Goal: Task Accomplishment & Management: Use online tool/utility

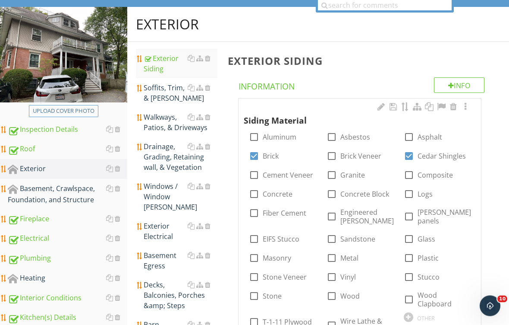
scroll to position [23, 0]
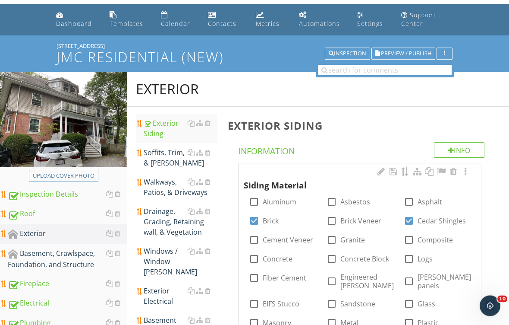
click at [165, 157] on div "Soffits, Trim, & [PERSON_NAME]" at bounding box center [181, 158] width 74 height 21
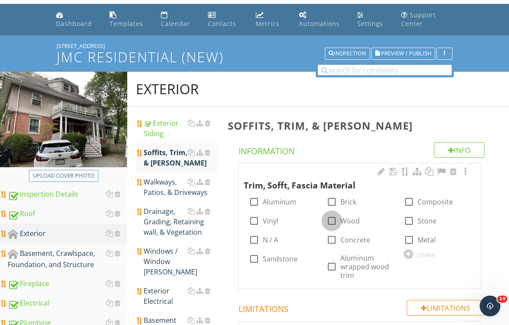
click at [335, 223] on div at bounding box center [332, 220] width 15 height 15
checkbox input "true"
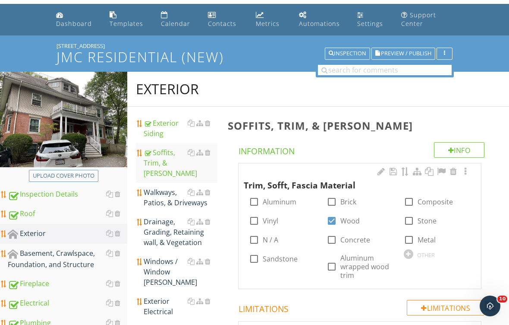
click at [165, 192] on div "Walkways, Patios, & Driveways" at bounding box center [181, 197] width 74 height 21
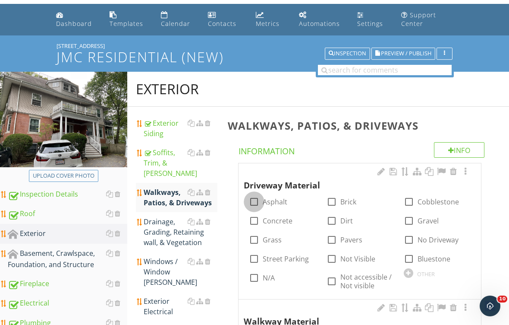
click at [253, 202] on div at bounding box center [254, 201] width 15 height 15
checkbox input "true"
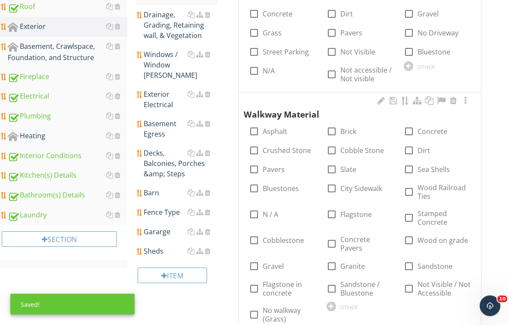
scroll to position [231, 0]
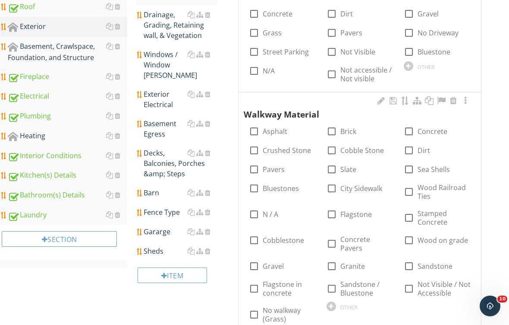
click at [256, 133] on div at bounding box center [254, 131] width 15 height 15
checkbox input "true"
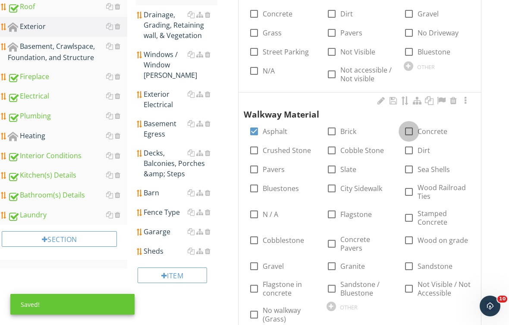
click at [411, 129] on div at bounding box center [409, 131] width 15 height 15
checkbox input "true"
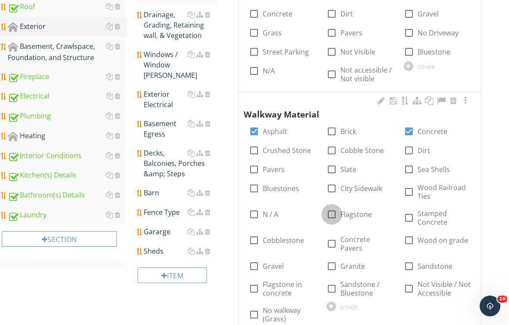
click at [331, 210] on div at bounding box center [332, 214] width 15 height 15
checkbox input "true"
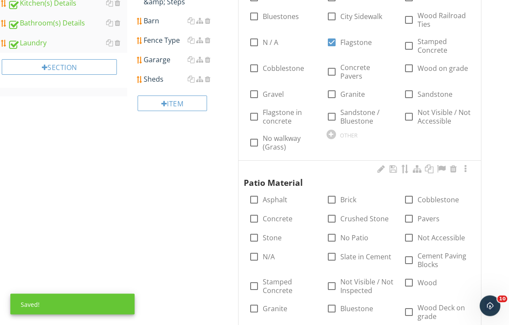
scroll to position [452, 0]
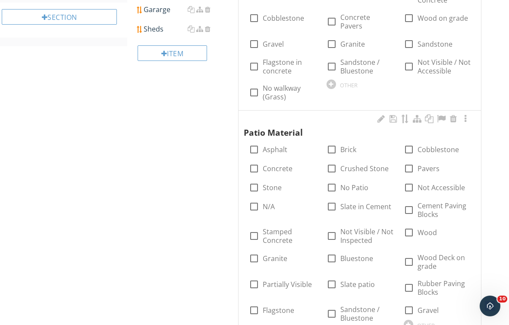
click at [283, 164] on label "Concrete" at bounding box center [278, 168] width 30 height 9
checkbox input "true"
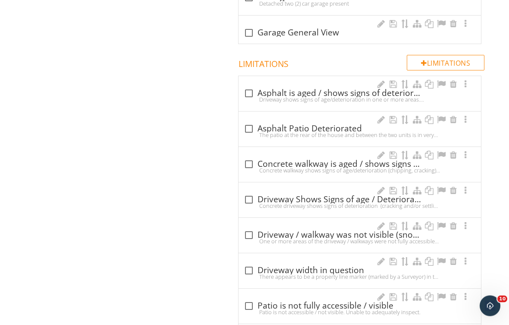
scroll to position [807, 0]
click at [247, 157] on div at bounding box center [249, 164] width 15 height 15
checkbox input "true"
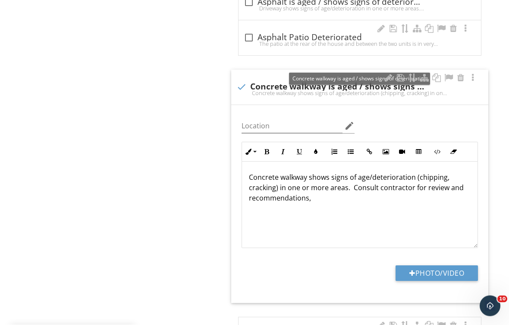
scroll to position [913, 0]
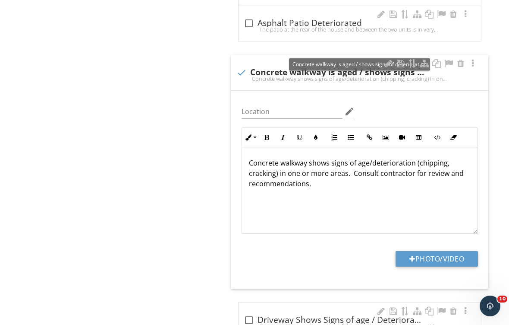
click at [426, 251] on button "Photo/Video" at bounding box center [437, 259] width 82 height 16
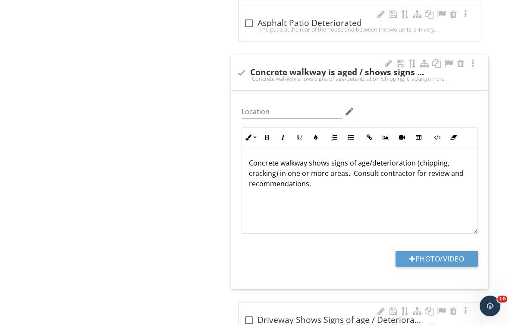
click at [434, 251] on button "Photo/Video" at bounding box center [437, 259] width 82 height 16
type input "C:\fakepath\IMG_2149.jpeg"
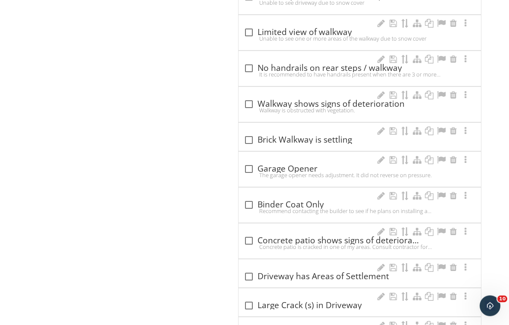
scroll to position [1713, 0]
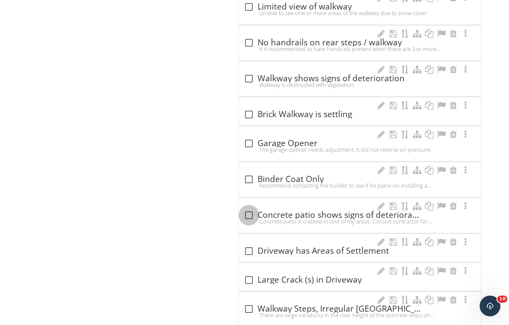
click at [251, 208] on div at bounding box center [249, 215] width 15 height 15
checkbox input "true"
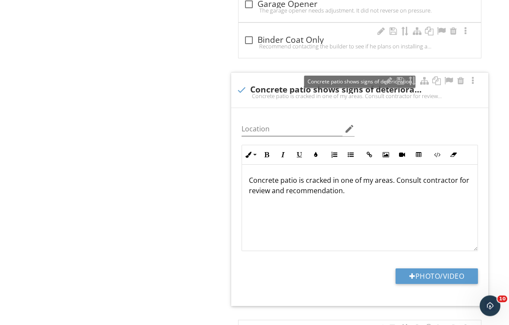
scroll to position [1852, 0]
click at [476, 76] on div at bounding box center [473, 80] width 10 height 9
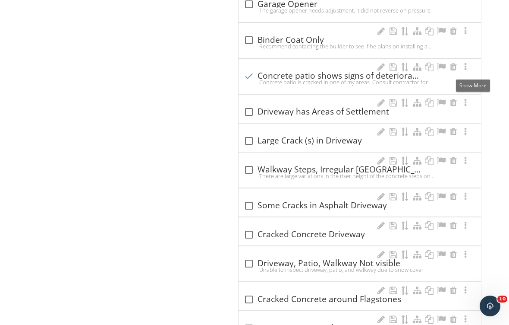
click at [468, 63] on div at bounding box center [466, 67] width 10 height 9
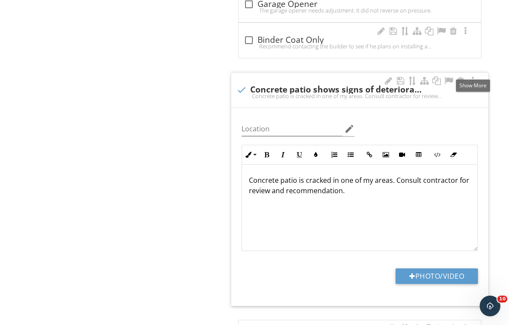
click at [446, 268] on button "Photo/Video" at bounding box center [437, 276] width 82 height 16
type input "C:\fakepath\IMG_2148.jpeg"
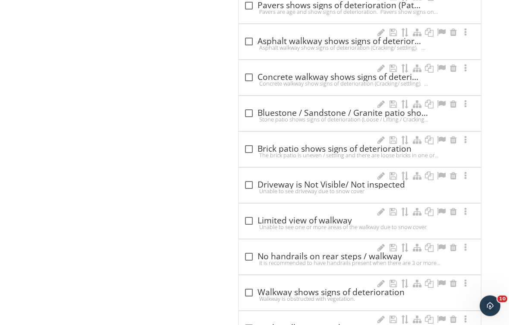
scroll to position [1499, 0]
click at [252, 106] on div at bounding box center [249, 113] width 15 height 15
checkbox input "true"
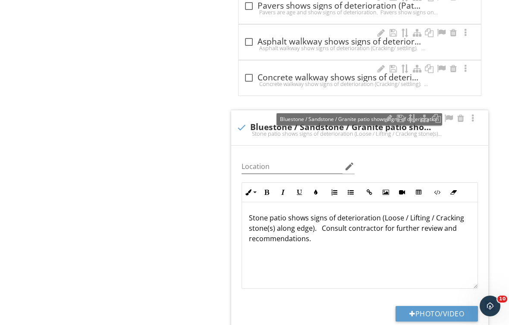
click at [390, 114] on div at bounding box center [388, 118] width 10 height 9
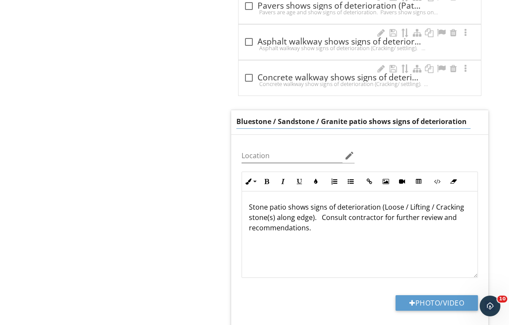
click at [368, 114] on input "Bluestone / Sandstone / Granite patio shows signs of deterioration" at bounding box center [354, 121] width 234 height 14
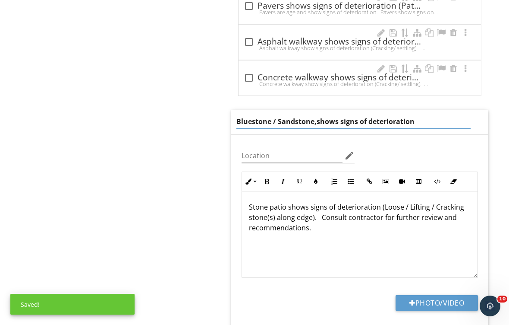
type input "Bluestone / Sandstone, shows signs of deterioration"
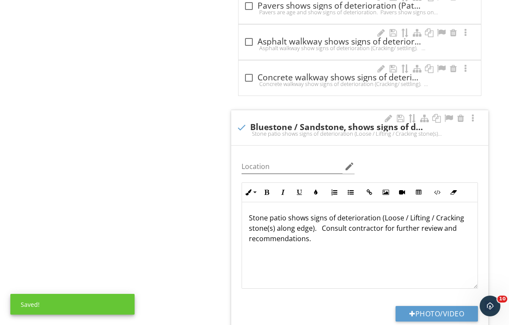
click at [437, 307] on button "Photo/Video" at bounding box center [437, 314] width 82 height 16
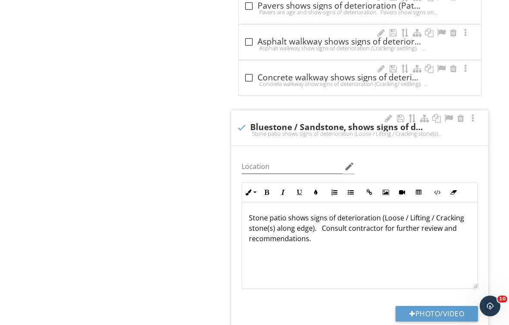
type input "C:\fakepath\IMG_2146.jpeg"
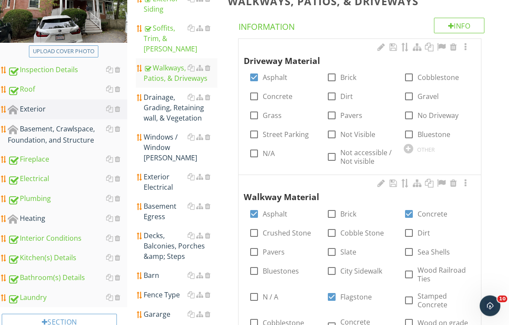
scroll to position [148, 0]
click at [170, 101] on div "Drainage, Grading, Retaining wall, & Vegetation" at bounding box center [181, 107] width 74 height 31
click at [166, 96] on div "Drainage, Grading, Retaining wall, & Vegetation" at bounding box center [181, 107] width 74 height 31
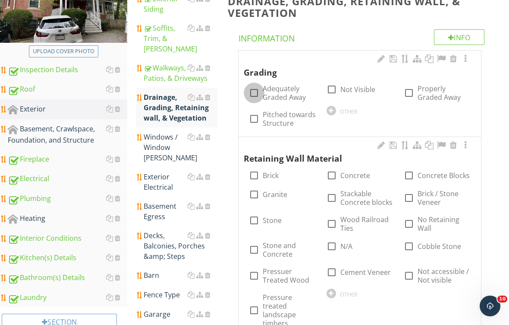
click at [253, 92] on div at bounding box center [254, 92] width 15 height 15
checkbox input "true"
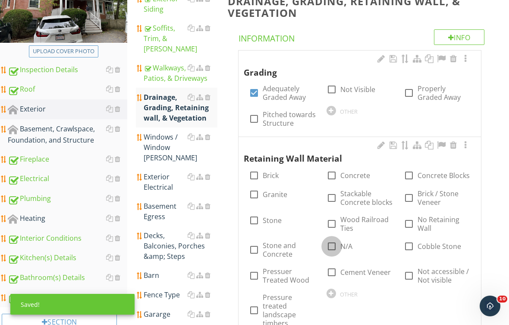
click at [331, 247] on div at bounding box center [332, 246] width 15 height 15
checkbox input "true"
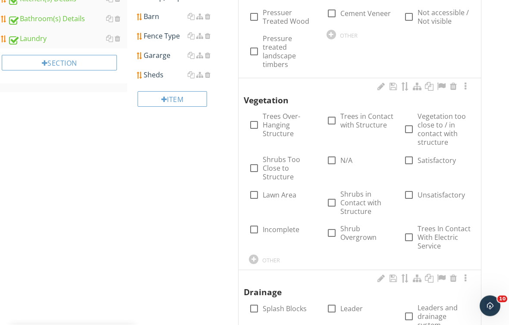
scroll to position [407, 0]
click at [411, 160] on div at bounding box center [409, 160] width 15 height 15
checkbox input "true"
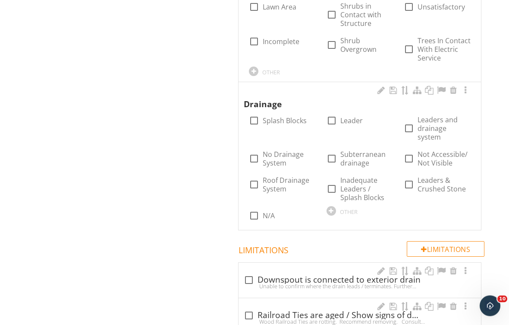
scroll to position [601, 0]
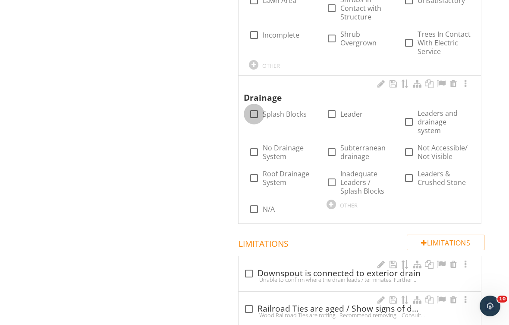
click at [260, 107] on div at bounding box center [254, 114] width 15 height 15
checkbox input "true"
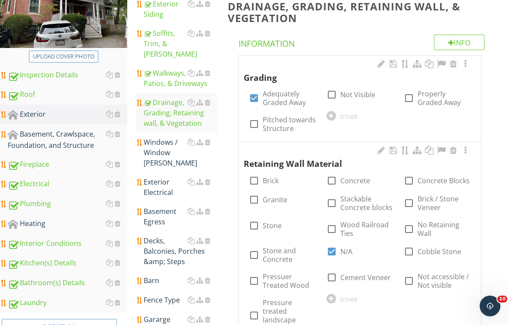
scroll to position [142, 0]
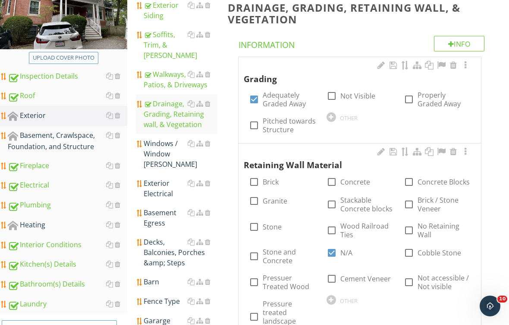
click at [164, 142] on div "Windows / Window [PERSON_NAME]" at bounding box center [181, 153] width 74 height 31
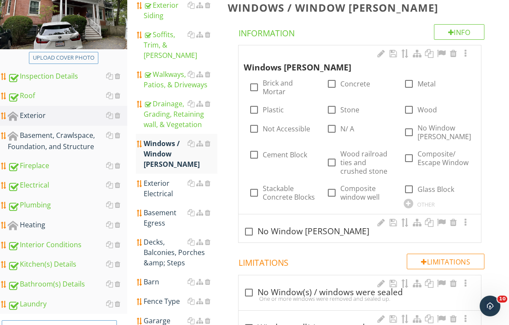
click at [419, 85] on label "Metal" at bounding box center [427, 83] width 18 height 9
checkbox input "true"
click at [164, 178] on div "Exterior Electrical" at bounding box center [181, 188] width 74 height 21
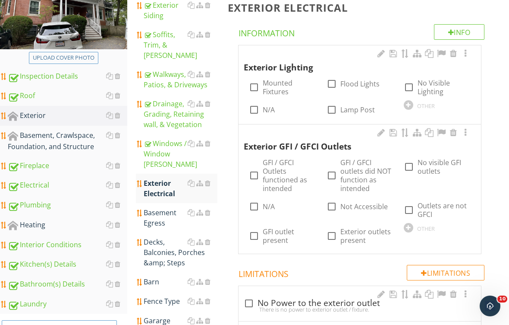
click at [276, 92] on label "Mounted Fixtures" at bounding box center [289, 87] width 53 height 17
checkbox input "true"
click at [275, 177] on label "GFI / GFCI Outlets functioned as intended" at bounding box center [289, 175] width 53 height 35
checkbox input "true"
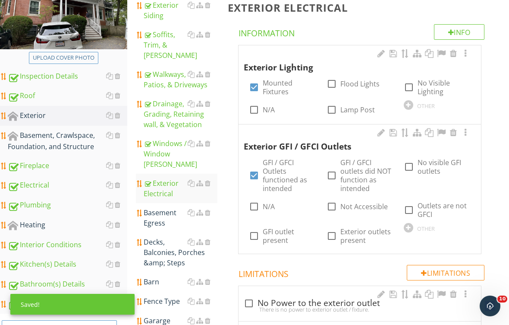
click at [358, 87] on label "Flood Lights" at bounding box center [360, 83] width 39 height 9
checkbox input "true"
click at [165, 207] on div "Basement Egress" at bounding box center [181, 217] width 74 height 21
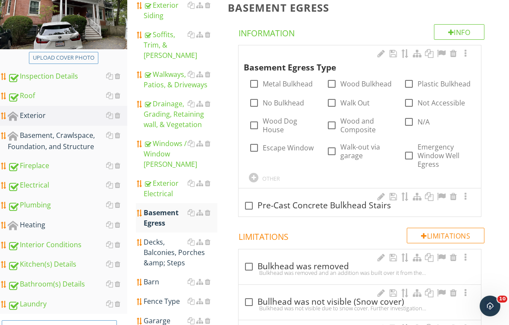
click at [341, 103] on label "Walk Out" at bounding box center [355, 102] width 29 height 9
checkbox input "true"
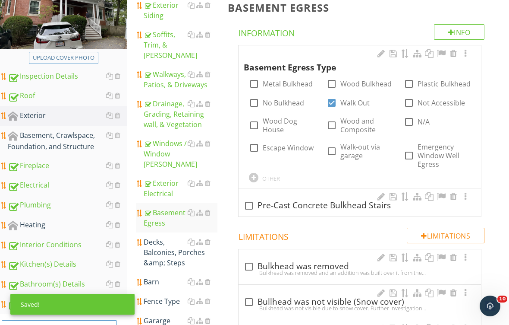
click at [166, 237] on div "Decks, Balconies, Porches &amp; Steps" at bounding box center [181, 252] width 74 height 31
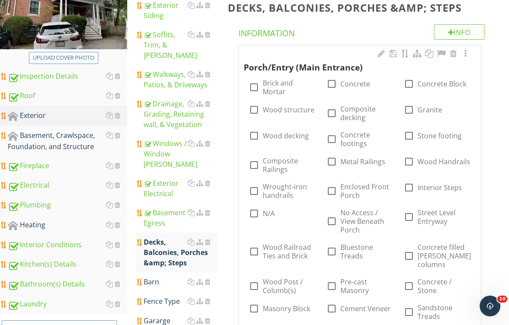
click at [351, 141] on label "Concrete footings" at bounding box center [367, 138] width 53 height 17
checkbox input "true"
click at [411, 161] on div at bounding box center [409, 161] width 15 height 15
checkbox input "true"
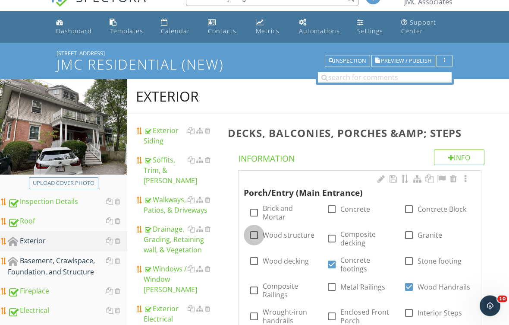
scroll to position [16, 0]
click at [257, 234] on div at bounding box center [254, 235] width 15 height 15
checkbox input "true"
click at [261, 263] on div at bounding box center [254, 260] width 15 height 15
checkbox input "true"
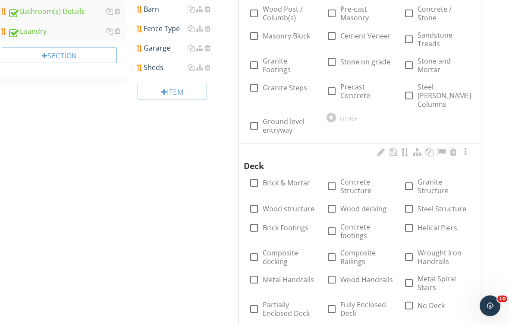
scroll to position [435, 0]
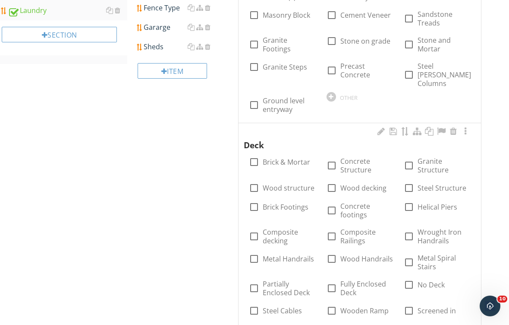
click at [271, 183] on label "Wood structure" at bounding box center [289, 187] width 52 height 9
checkbox input "true"
click at [359, 183] on label "Wood decking" at bounding box center [364, 187] width 46 height 9
checkbox input "true"
click at [348, 254] on label "Wood Handrails" at bounding box center [367, 258] width 53 height 9
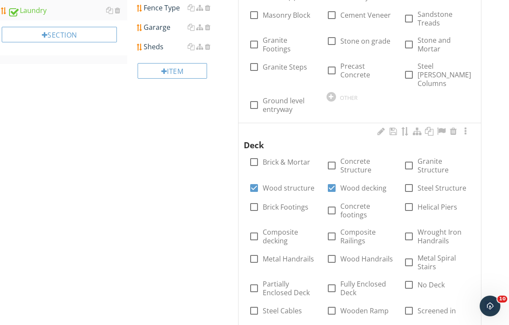
checkbox input "true"
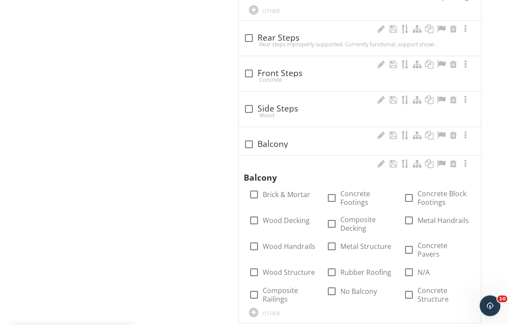
scroll to position [801, 0]
click at [415, 265] on div at bounding box center [409, 272] width 15 height 15
checkbox input "true"
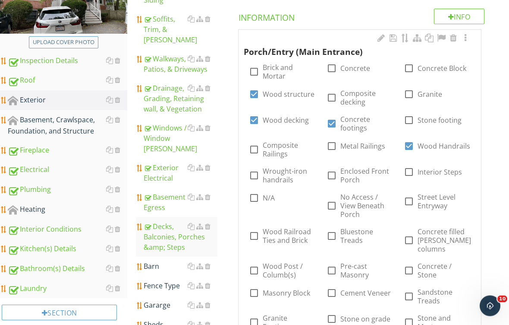
scroll to position [157, 0]
click at [210, 263] on div at bounding box center [208, 266] width 6 height 7
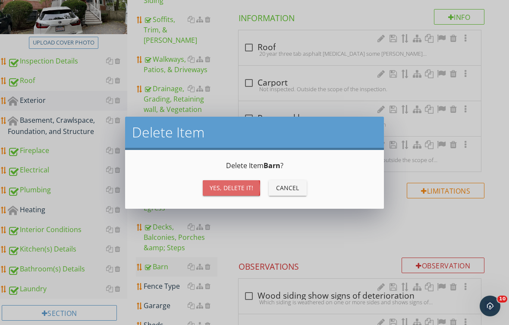
click at [235, 188] on div "Yes, Delete it!" at bounding box center [232, 187] width 44 height 9
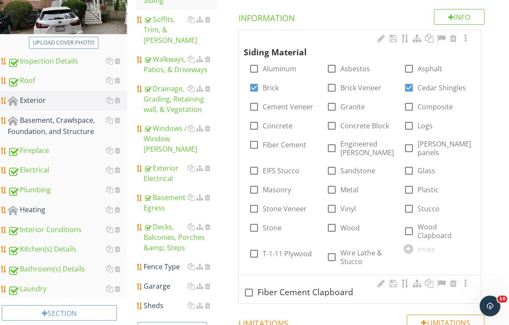
click at [166, 261] on div "Fence Type" at bounding box center [181, 266] width 74 height 10
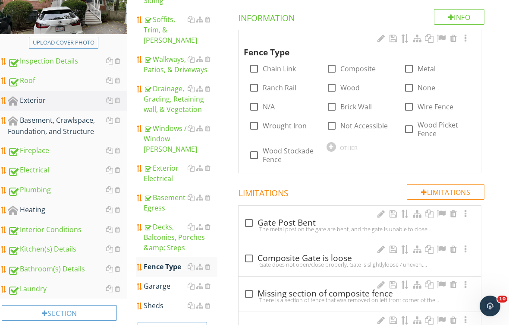
click at [350, 91] on label "Wood" at bounding box center [350, 87] width 19 height 9
checkbox input "true"
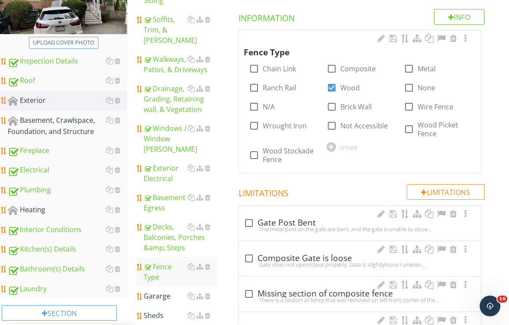
click at [209, 292] on div at bounding box center [208, 295] width 6 height 7
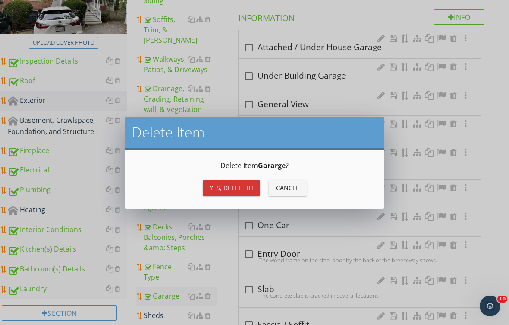
click at [233, 195] on button "Yes, Delete it!" at bounding box center [231, 188] width 57 height 16
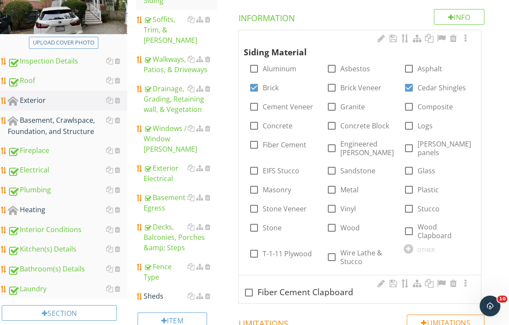
click at [211, 292] on div at bounding box center [208, 295] width 6 height 7
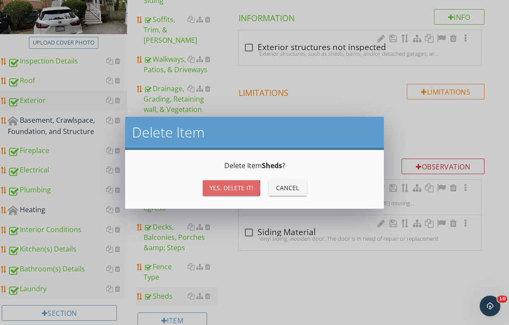
click at [232, 186] on div "Yes, Delete it!" at bounding box center [232, 187] width 44 height 9
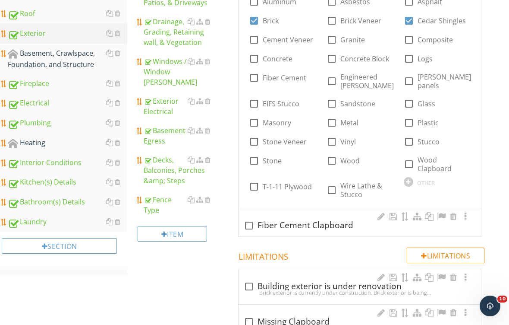
scroll to position [223, 0]
click at [117, 55] on div at bounding box center [118, 53] width 6 height 7
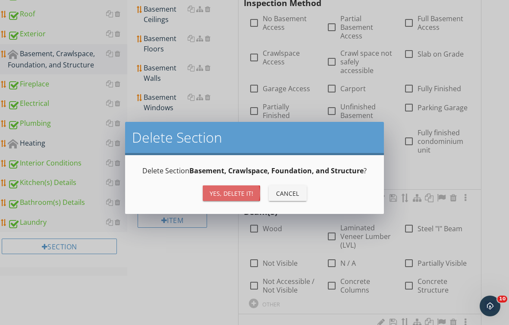
click at [218, 195] on div "Yes, Delete it!" at bounding box center [232, 193] width 44 height 9
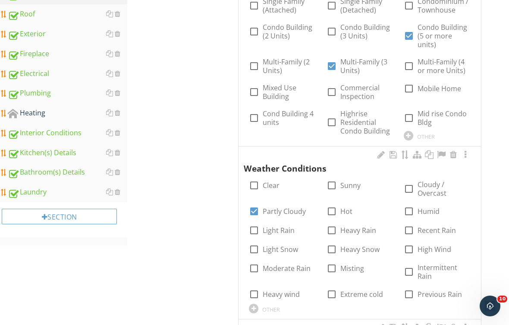
click at [42, 117] on div "Heating" at bounding box center [68, 113] width 120 height 11
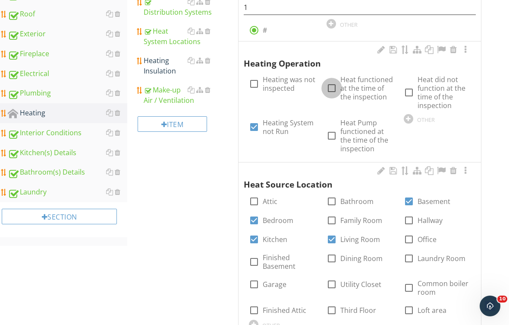
click at [337, 90] on div at bounding box center [332, 88] width 15 height 15
click at [333, 95] on div at bounding box center [332, 88] width 15 height 15
checkbox input "false"
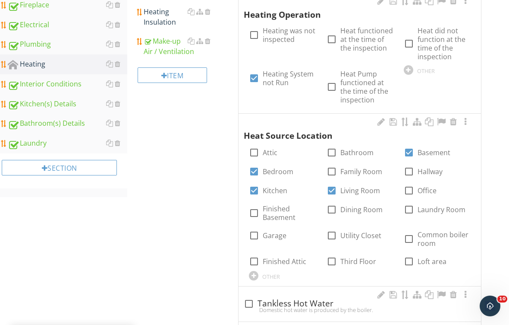
scroll to position [268, 0]
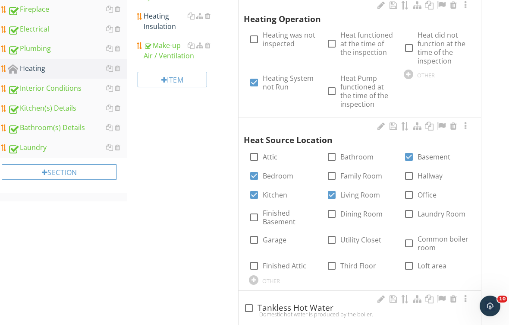
click at [160, 22] on div "Heating Insulation" at bounding box center [181, 21] width 74 height 21
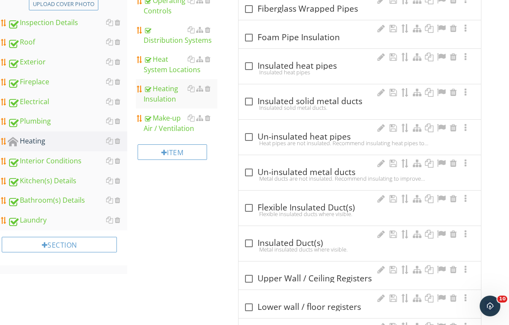
scroll to position [149, 0]
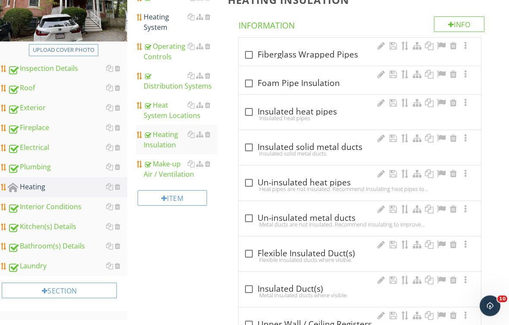
click at [245, 183] on div at bounding box center [249, 183] width 15 height 15
checkbox input "true"
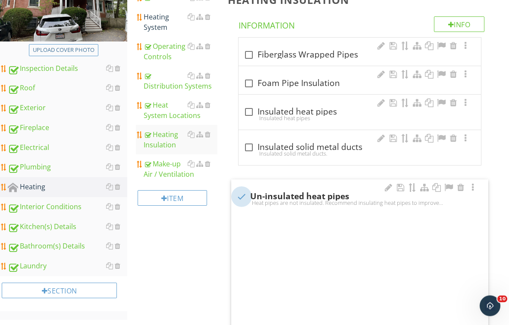
scroll to position [149, 0]
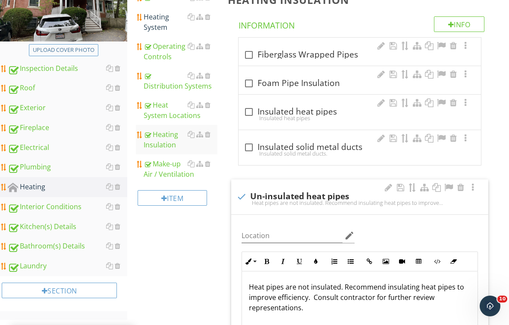
click at [160, 24] on div "Heating System" at bounding box center [181, 22] width 74 height 21
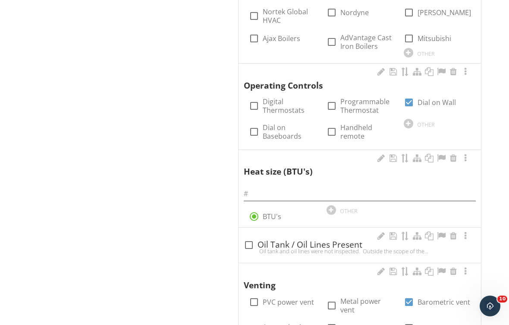
scroll to position [863, 0]
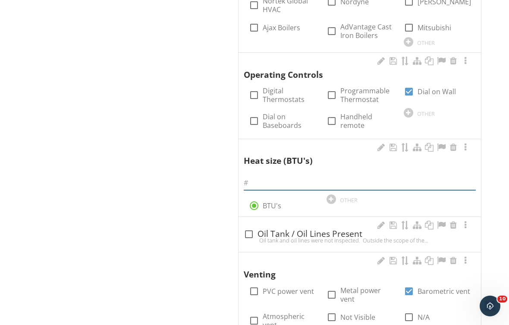
click at [286, 176] on input "text" at bounding box center [360, 183] width 232 height 14
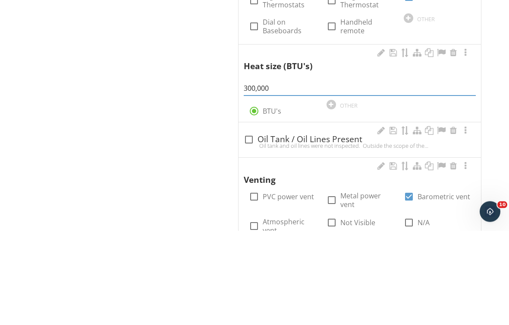
scroll to position [957, 0]
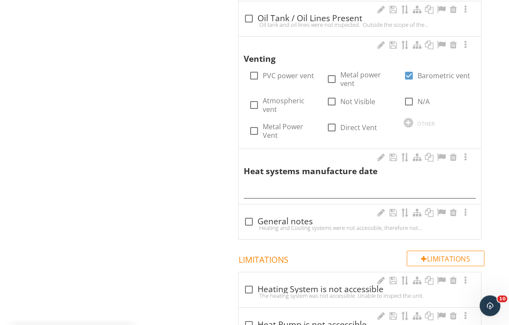
type input "300,000"
click at [293, 184] on input "text" at bounding box center [360, 191] width 232 height 14
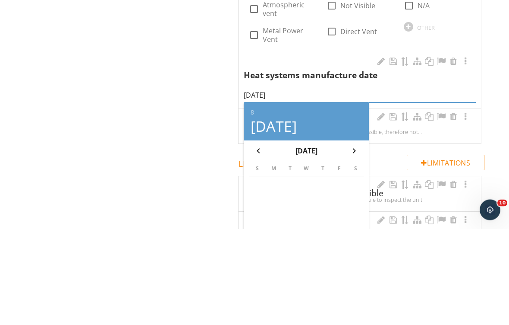
scroll to position [1174, 0]
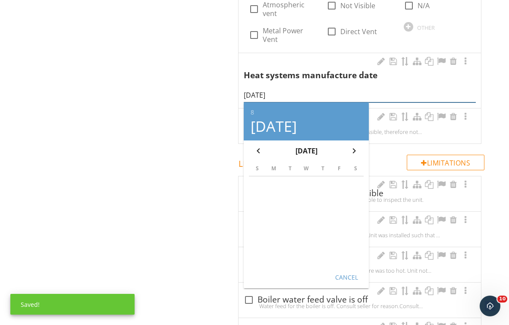
type input "[DATE]"
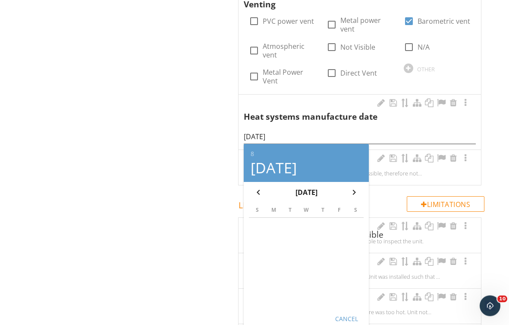
scroll to position [1166, 0]
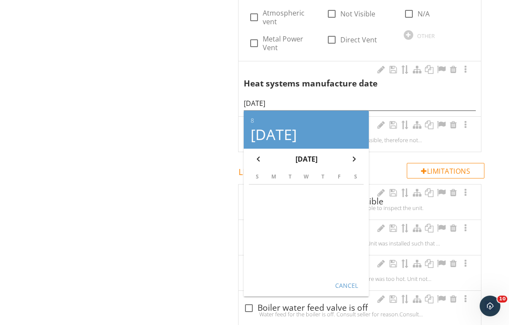
click at [347, 281] on div "Cancel" at bounding box center [347, 285] width 24 height 9
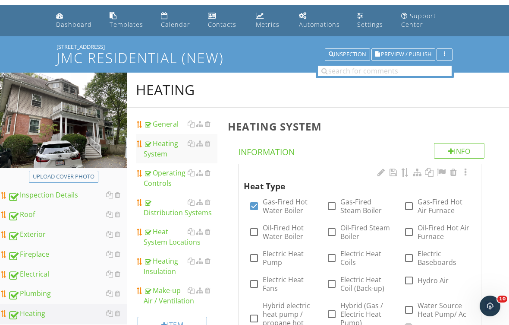
scroll to position [22, 0]
